Goal: Information Seeking & Learning: Understand process/instructions

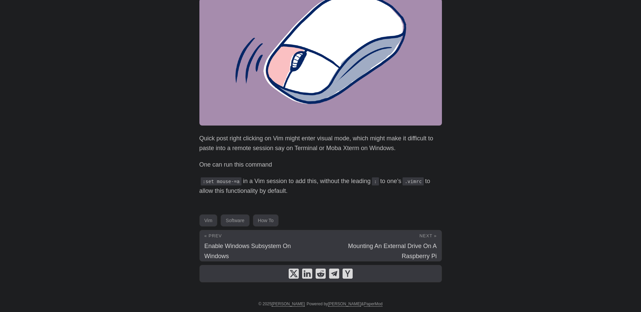
scroll to position [34, 0]
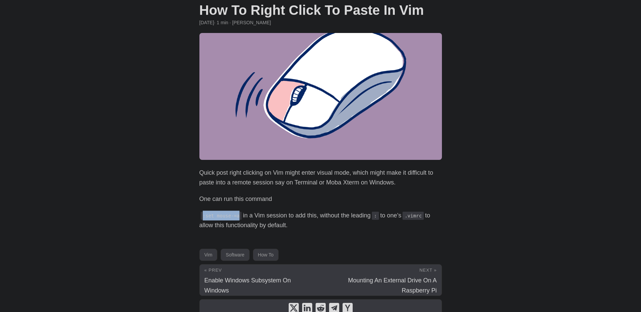
drag, startPoint x: 236, startPoint y: 215, endPoint x: 202, endPoint y: 216, distance: 33.7
click at [202, 216] on code ":set mouse-=a" at bounding box center [221, 216] width 41 height 8
copy code ":set mouse-=a"
drag, startPoint x: 219, startPoint y: 177, endPoint x: 271, endPoint y: 174, distance: 51.4
click at [271, 174] on p "Quick post right clicking on Vim might enter visual mode, which might make it d…" at bounding box center [320, 178] width 243 height 20
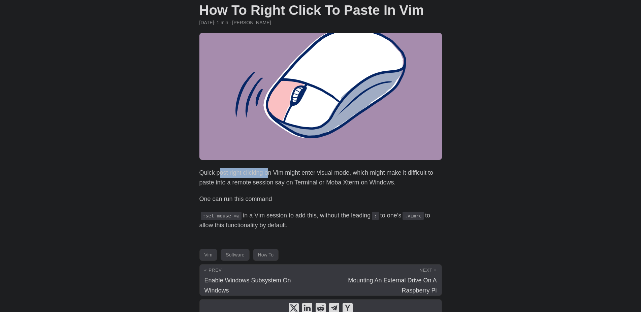
copy p "ost right clicking o"
click at [314, 212] on p ":set mouse-=a in a Vim session to add this, without the leading : to one’s .vim…" at bounding box center [320, 221] width 243 height 20
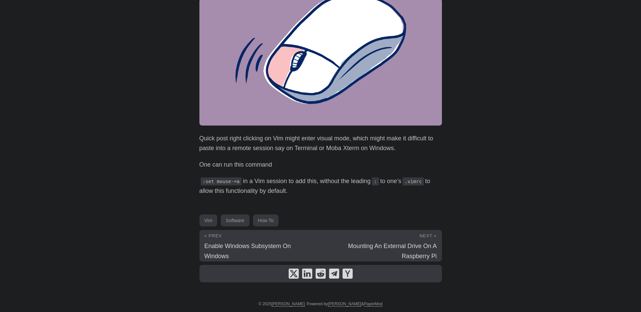
scroll to position [71, 0]
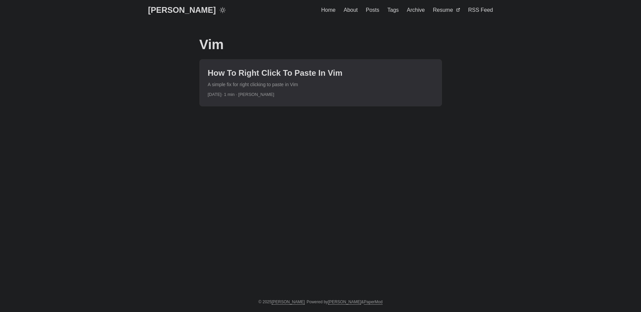
click at [355, 9] on span "About" at bounding box center [351, 10] width 14 height 6
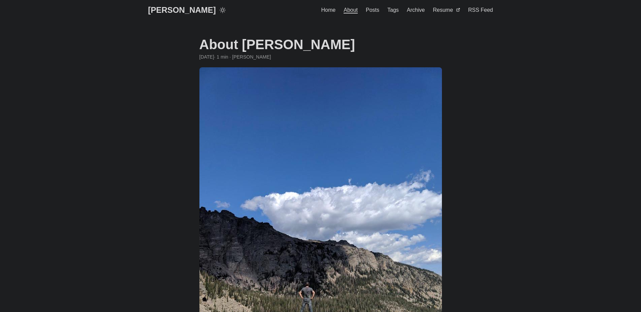
click at [330, 12] on span "Home" at bounding box center [328, 10] width 14 height 6
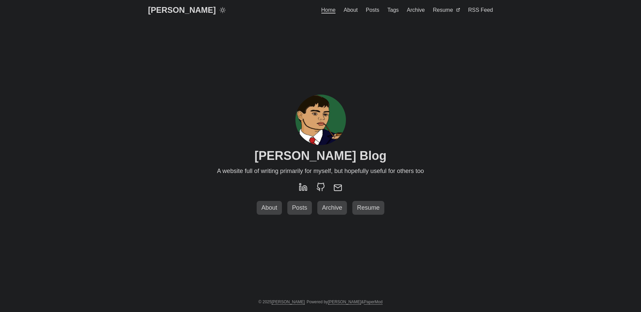
click at [377, 13] on span "Posts" at bounding box center [372, 10] width 13 height 6
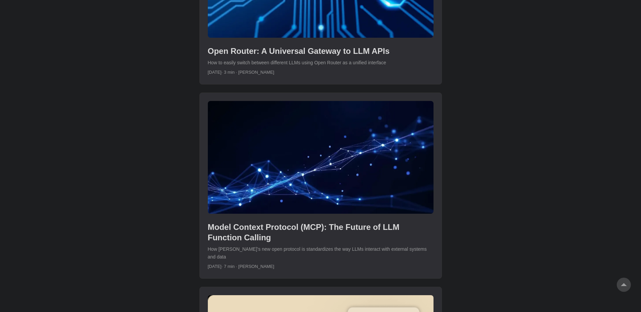
scroll to position [894, 0]
